Goal: Feedback & Contribution: Leave review/rating

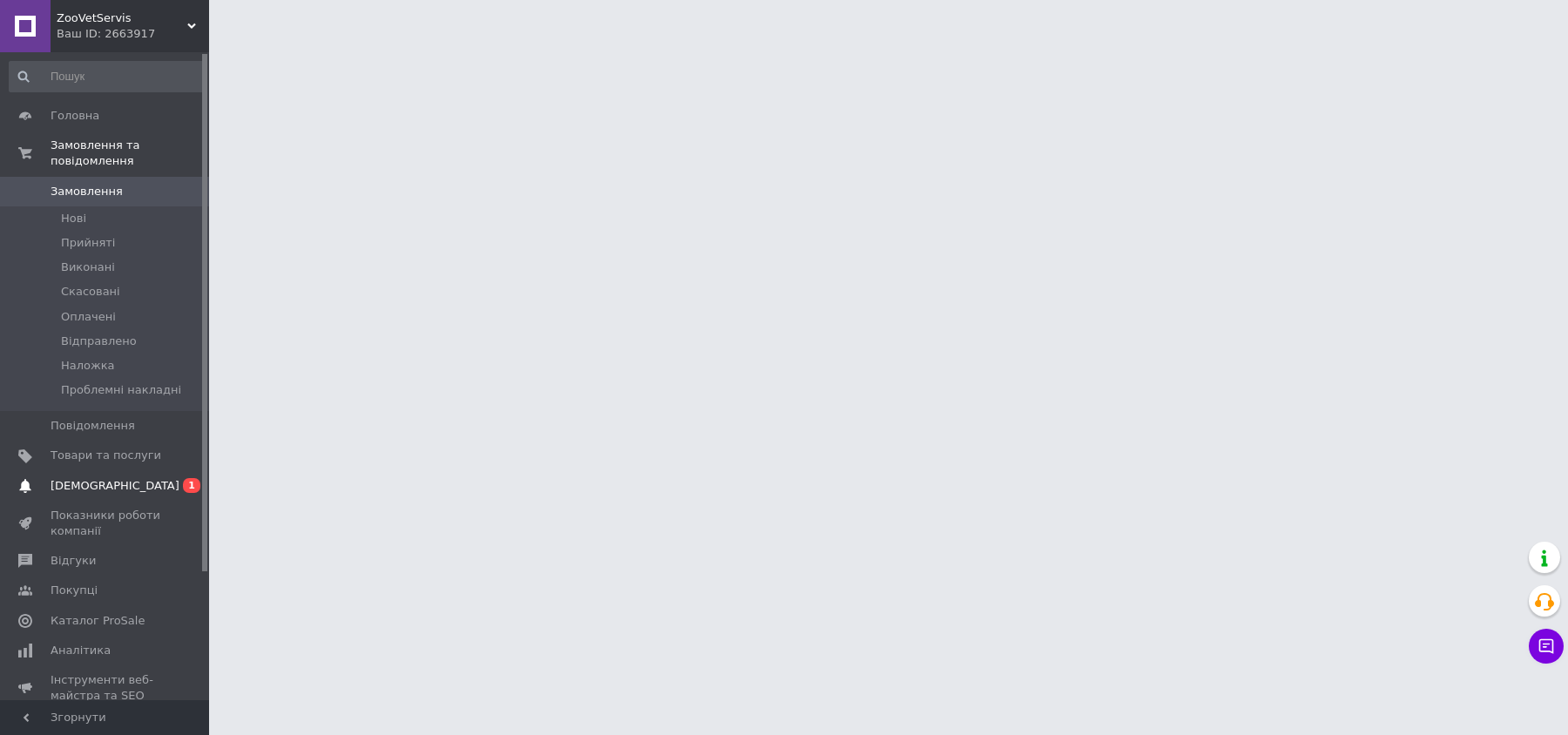
click at [100, 478] on span "[DEMOGRAPHIC_DATA]" at bounding box center [115, 486] width 129 height 16
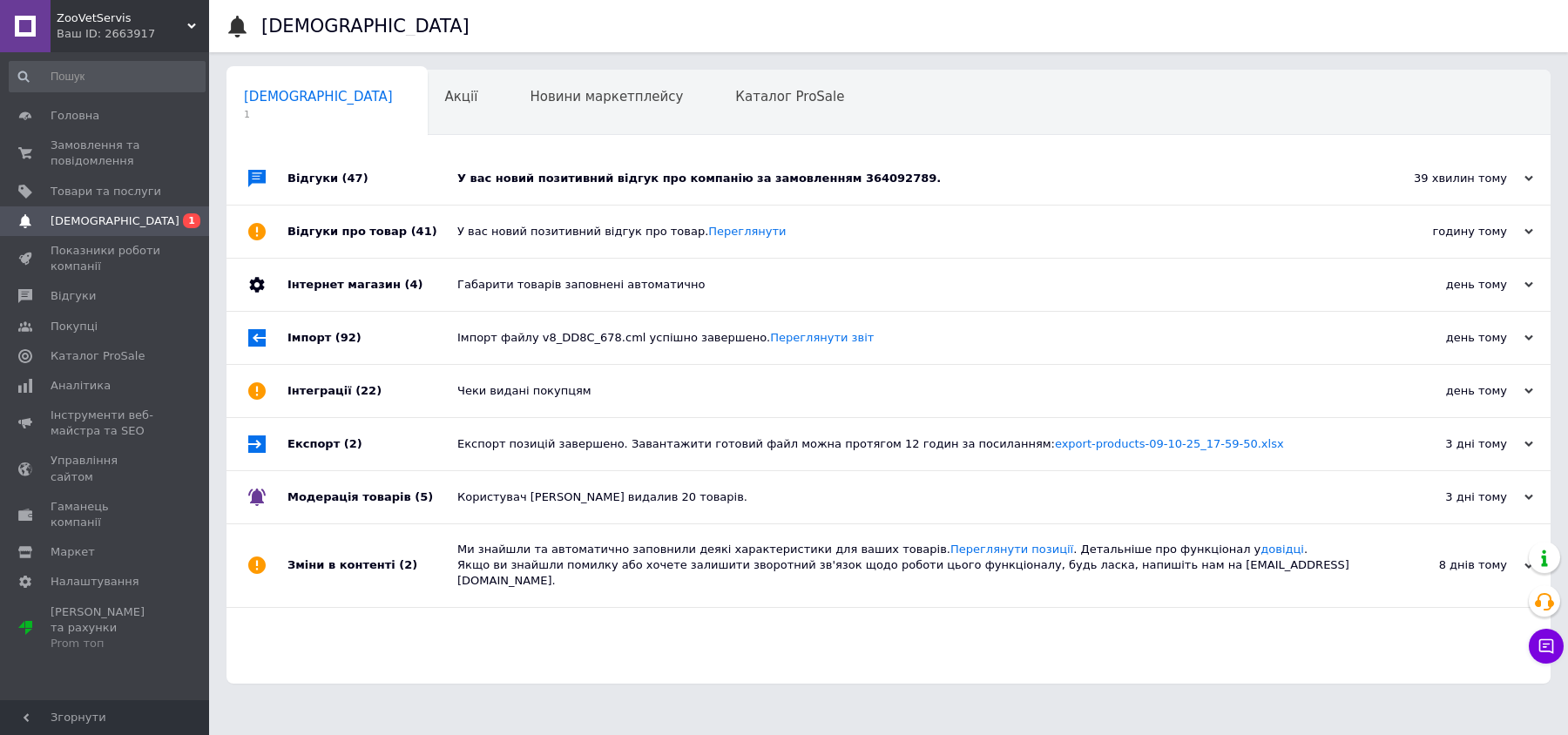
click at [532, 165] on div "У вас новий позитивний відгук про компанію за замовленням 364092789." at bounding box center [909, 179] width 902 height 53
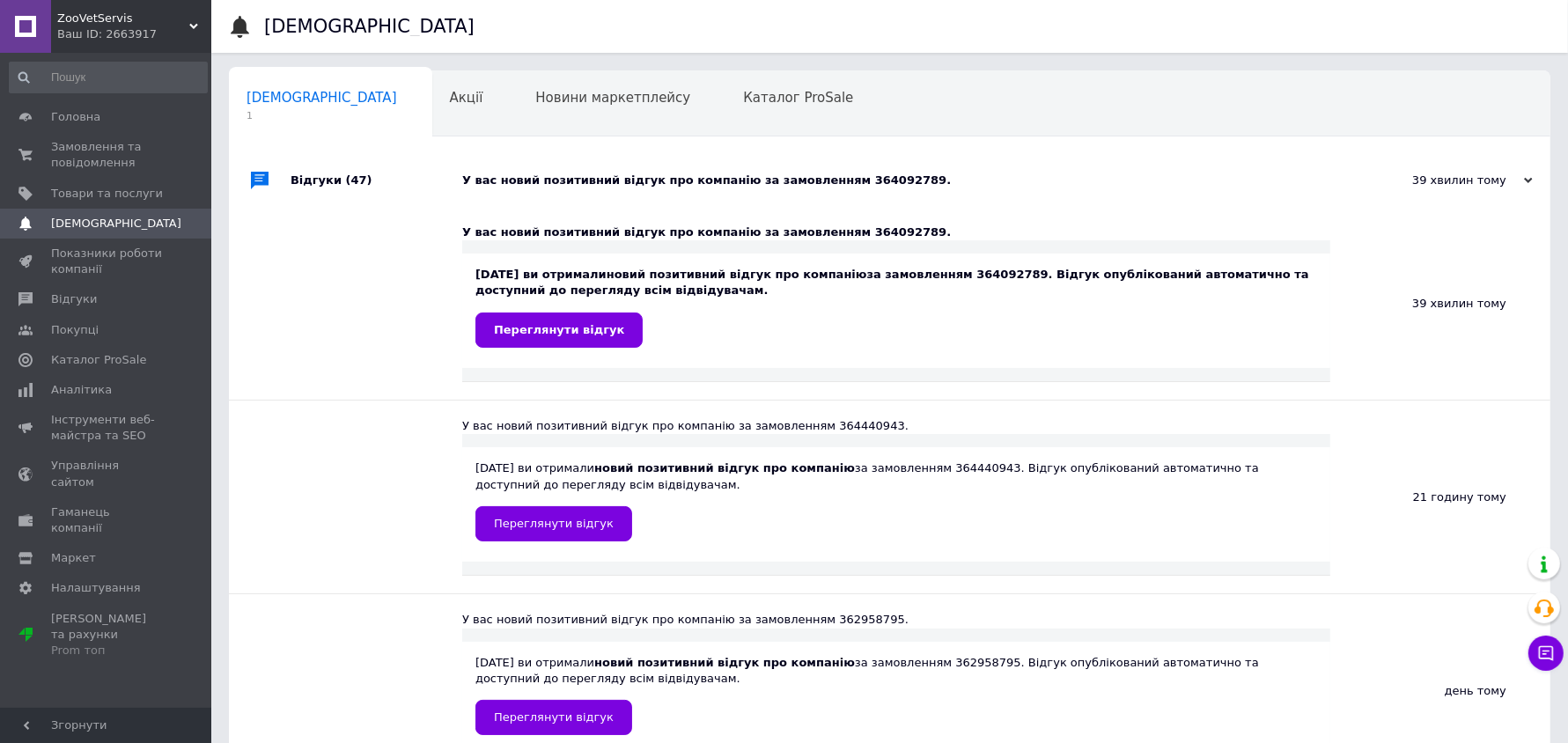
click at [718, 164] on div "У вас новий позитивний відгук про компанію за замовленням 364092789." at bounding box center [909, 181] width 895 height 53
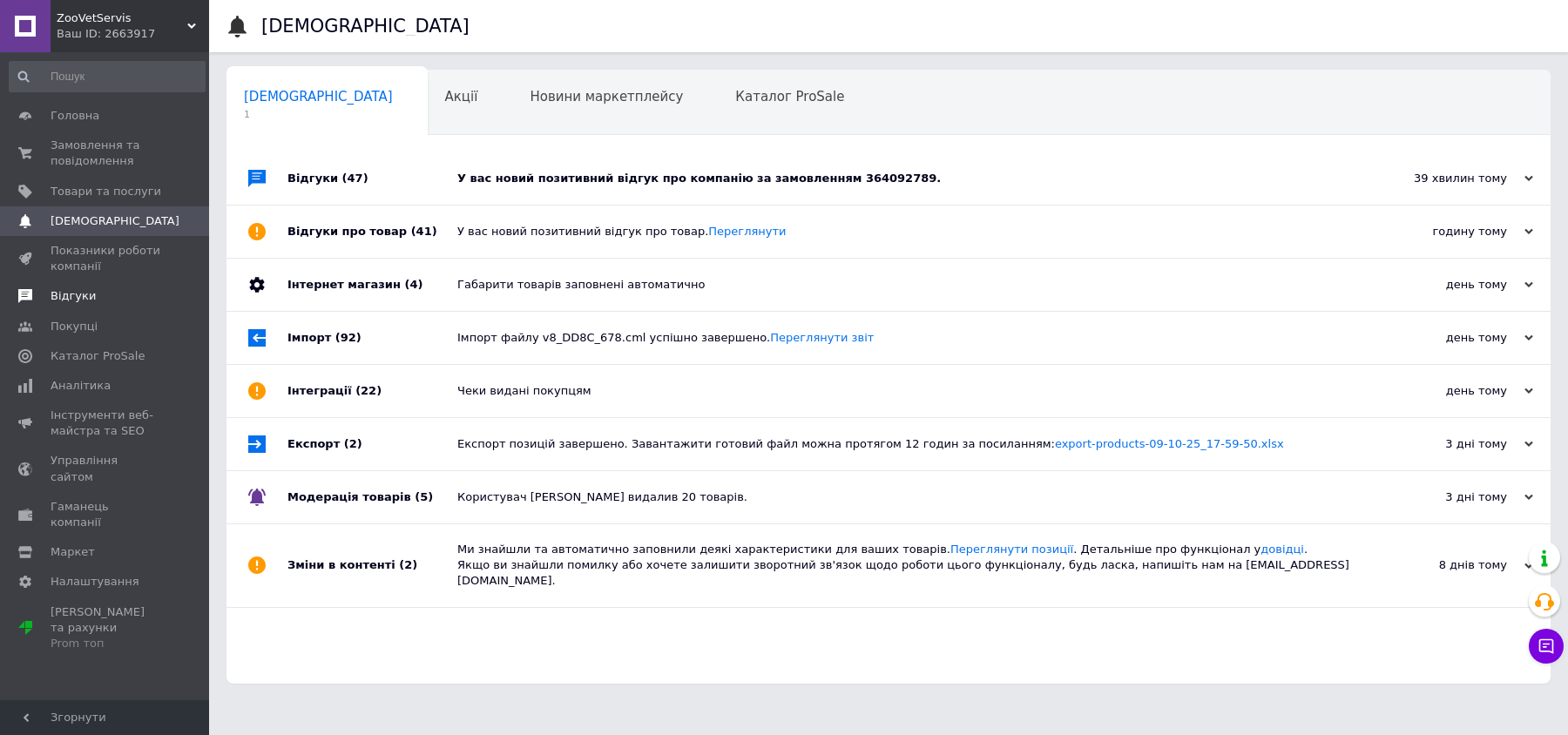
click at [86, 297] on span "Відгуки" at bounding box center [73, 296] width 46 height 16
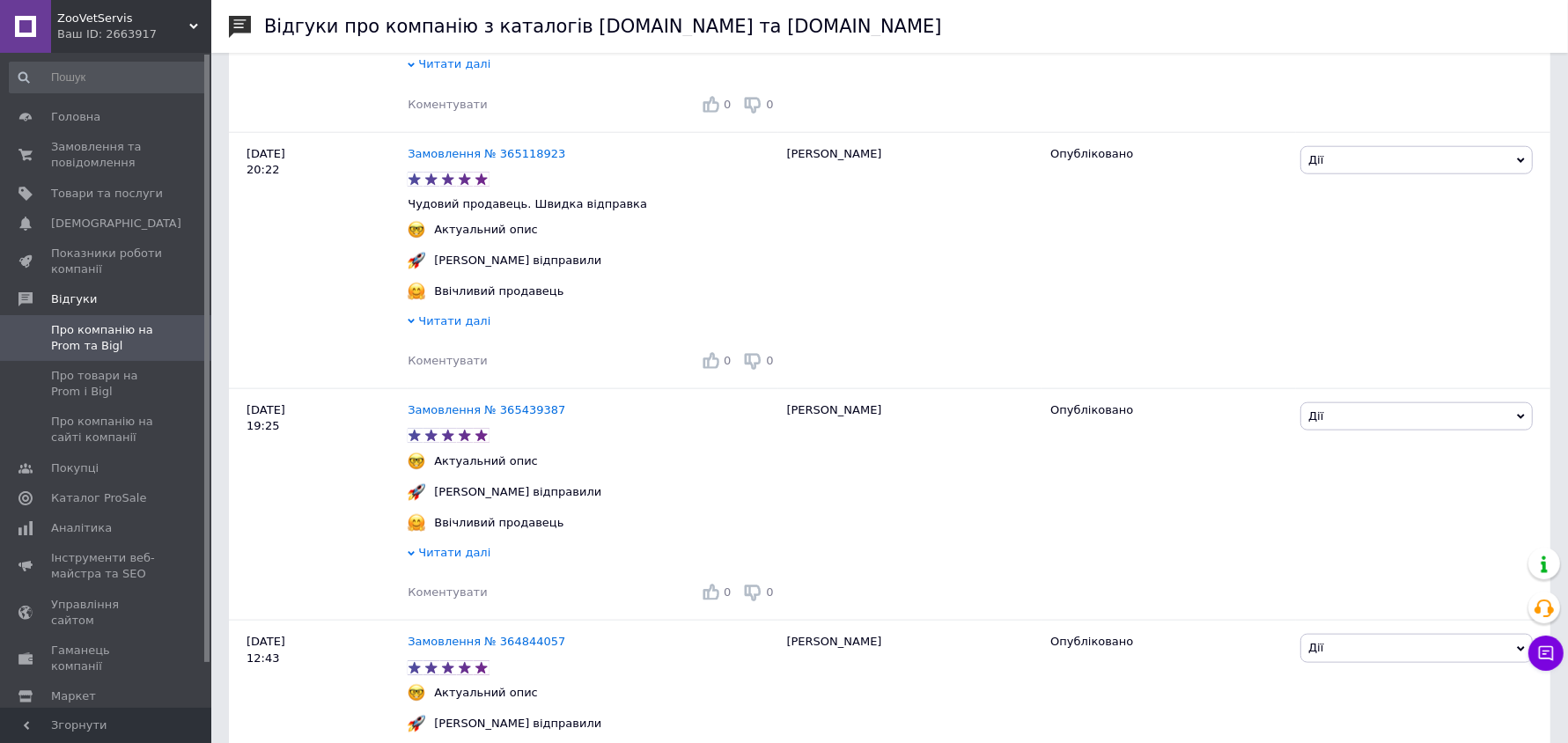
scroll to position [2090, 0]
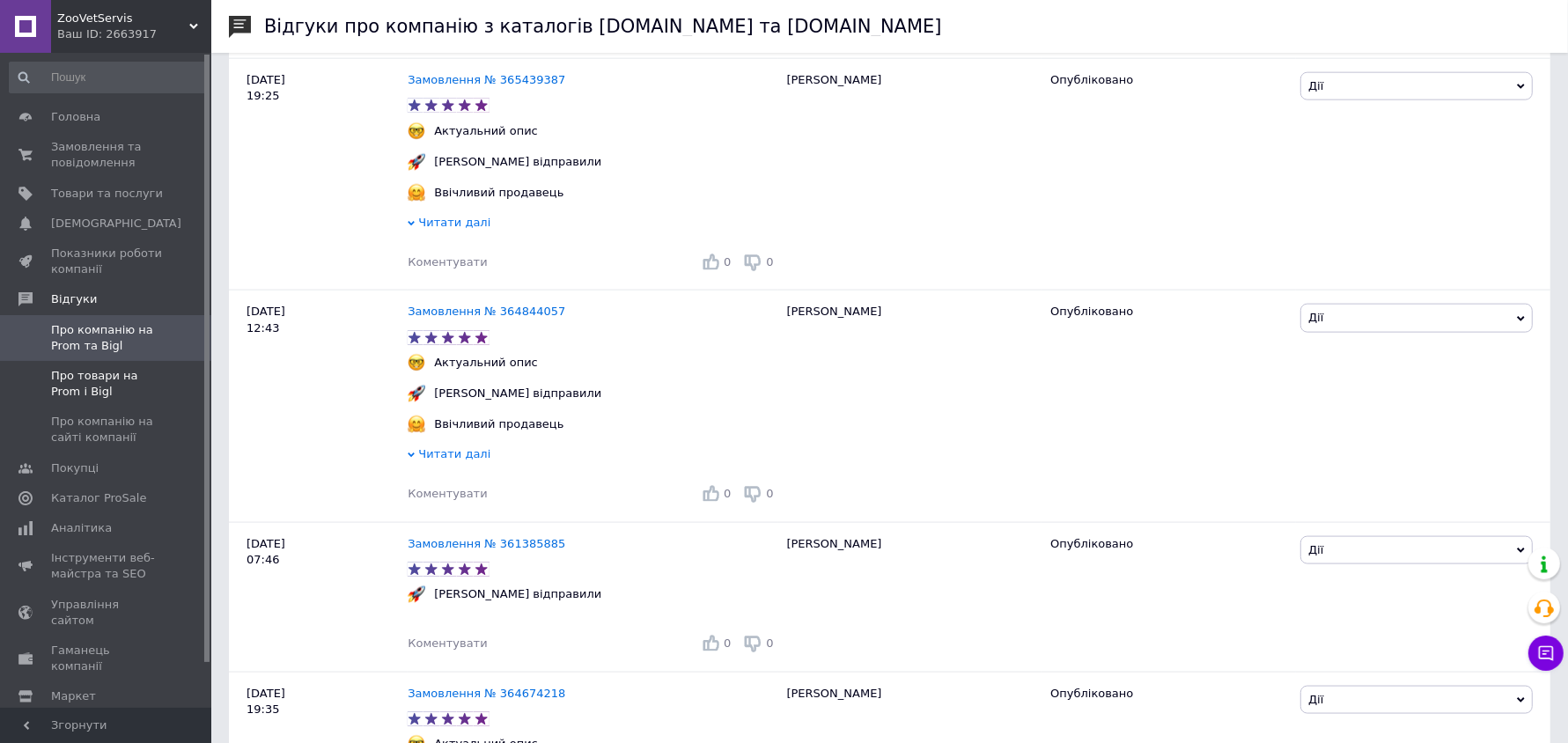
click at [72, 399] on span "Про товари на Prom і Bigl" at bounding box center [107, 384] width 112 height 31
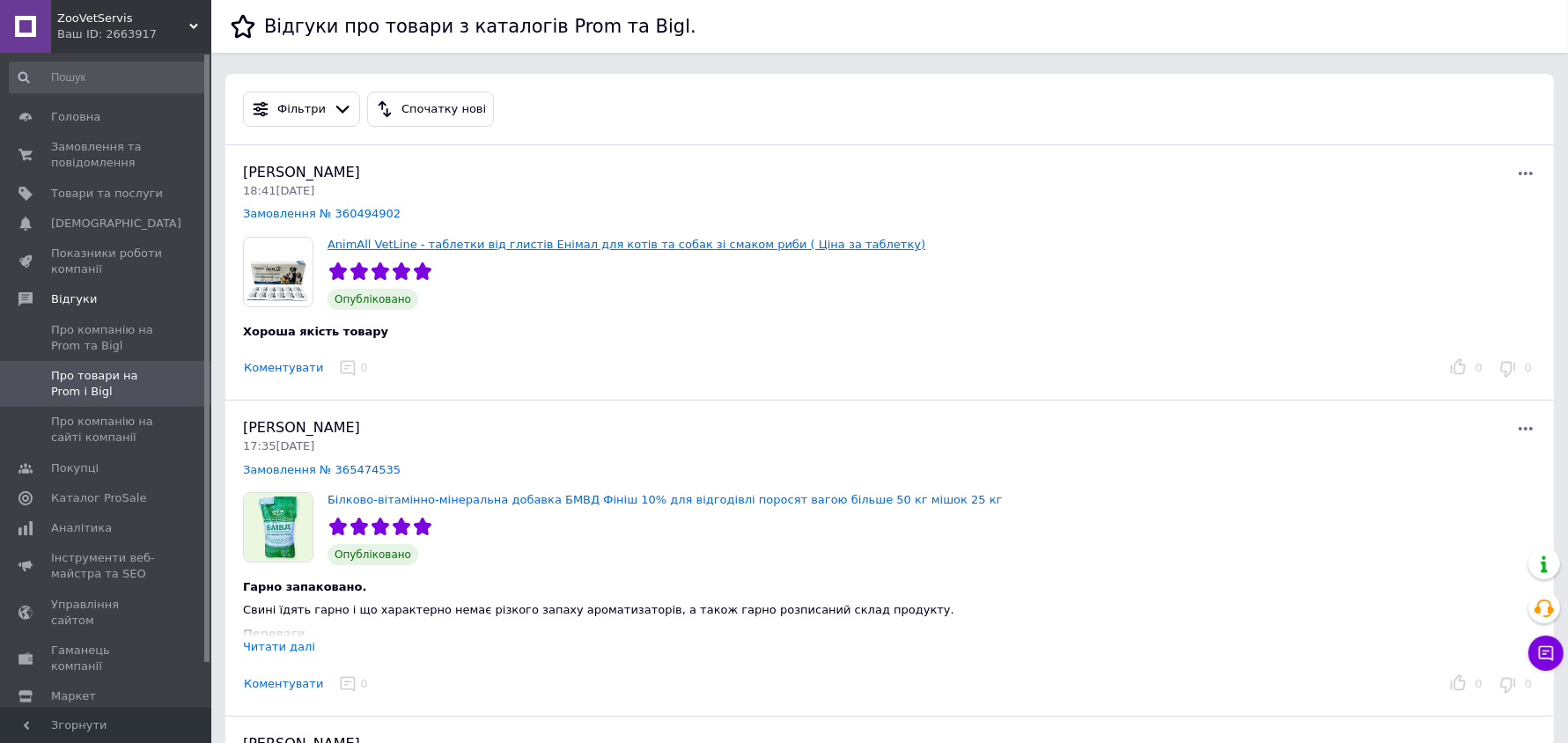
click at [377, 237] on link "AnimAll VetLine - таблетки від глистів Енімал для котів та собак зі смаком риби…" at bounding box center [626, 243] width 597 height 13
